Goal: Task Accomplishment & Management: Manage account settings

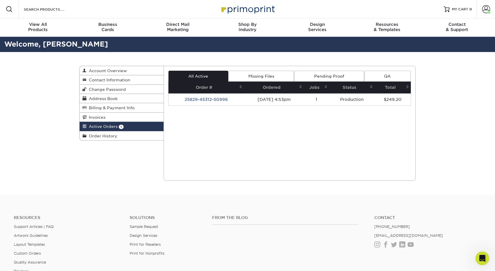
scroll to position [1, 0]
click at [483, 260] on icon "Open Intercom Messenger" at bounding box center [482, 258] width 7 height 7
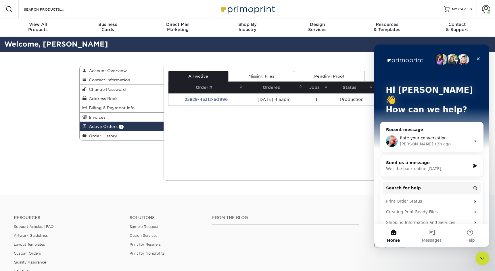
click at [397, 135] on div "Intercom messenger" at bounding box center [392, 141] width 12 height 12
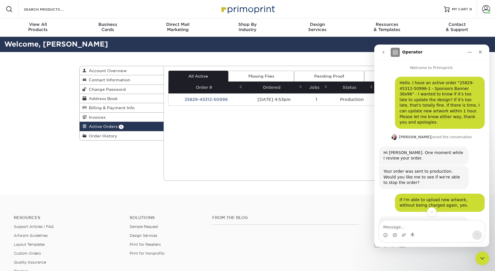
scroll to position [191, 0]
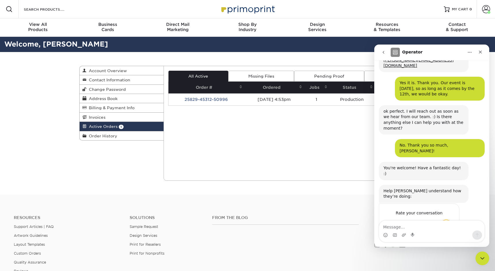
click at [448, 240] on div "Submit" at bounding box center [449, 246] width 12 height 12
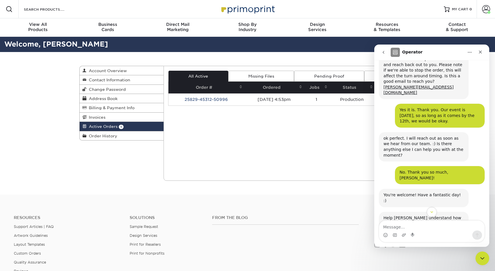
scroll to position [168, 0]
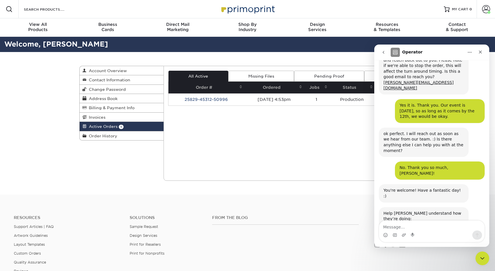
click at [214, 160] on div "Current Orders 1 Active 0 Missing Files" at bounding box center [290, 123] width 252 height 115
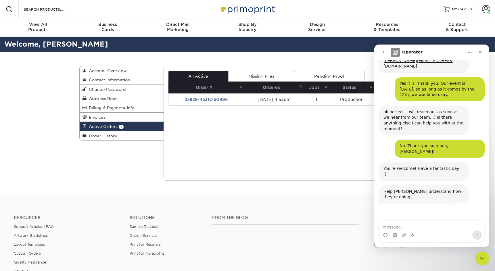
scroll to position [191, 0]
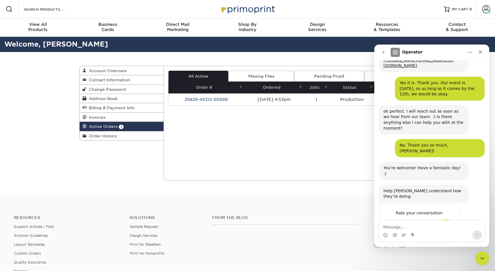
click at [479, 204] on div "Rate your conversation Terrible Bad OK Great Amazing" at bounding box center [432, 232] width 106 height 56
click at [483, 52] on div "Close" at bounding box center [480, 52] width 10 height 10
